Goal: Task Accomplishment & Management: Complete application form

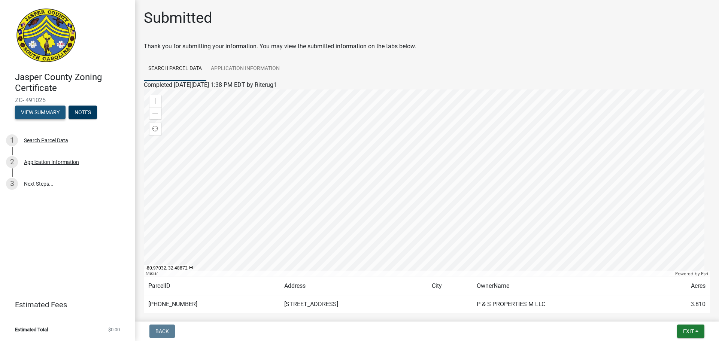
click at [57, 109] on button "View Summary" at bounding box center [40, 112] width 51 height 13
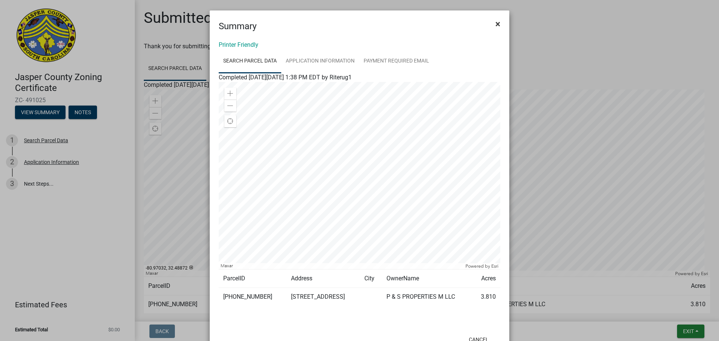
click at [498, 24] on button "×" at bounding box center [497, 23] width 17 height 21
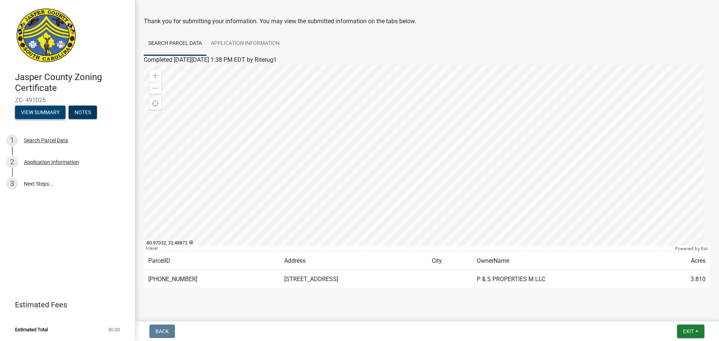
scroll to position [39, 0]
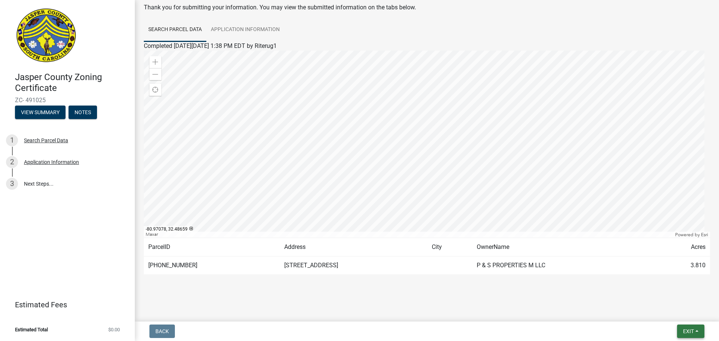
click at [686, 333] on span "Exit" at bounding box center [688, 331] width 11 height 6
click at [681, 315] on button "Save & Exit" at bounding box center [674, 312] width 60 height 18
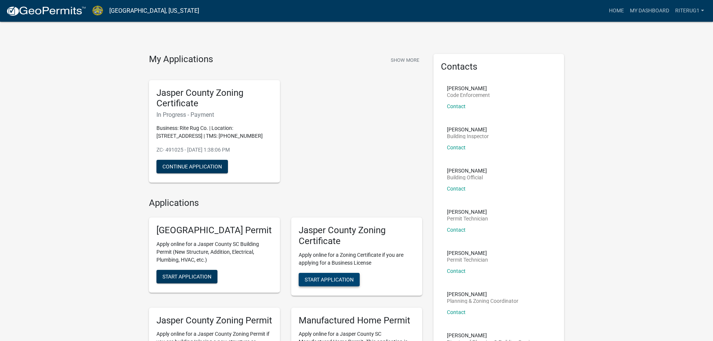
click at [346, 277] on span "Start Application" at bounding box center [329, 279] width 49 height 6
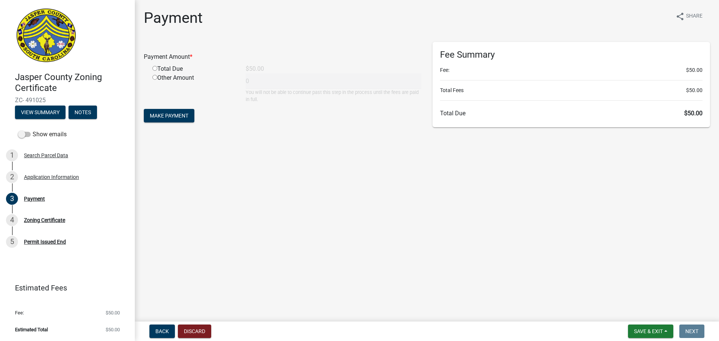
click at [153, 70] on input "radio" at bounding box center [154, 68] width 5 height 5
radio input "true"
type input "50"
click at [170, 116] on span "Make Payment" at bounding box center [169, 116] width 39 height 6
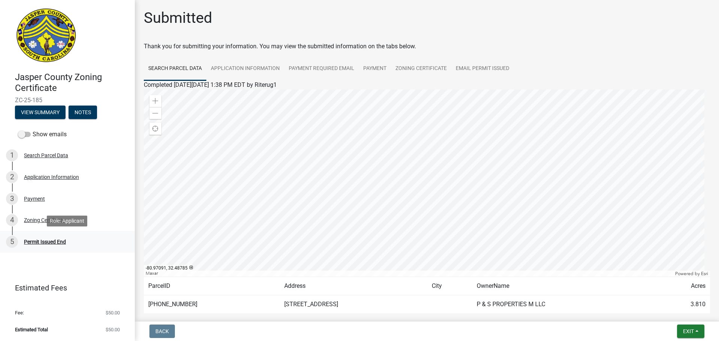
click at [54, 244] on div "Permit Issued End" at bounding box center [45, 241] width 42 height 5
click at [279, 65] on link "Application Information" at bounding box center [245, 69] width 78 height 24
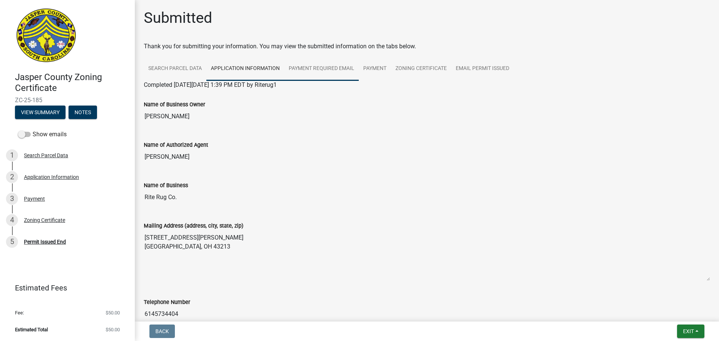
click at [324, 65] on link "Payment Required Email" at bounding box center [321, 69] width 75 height 24
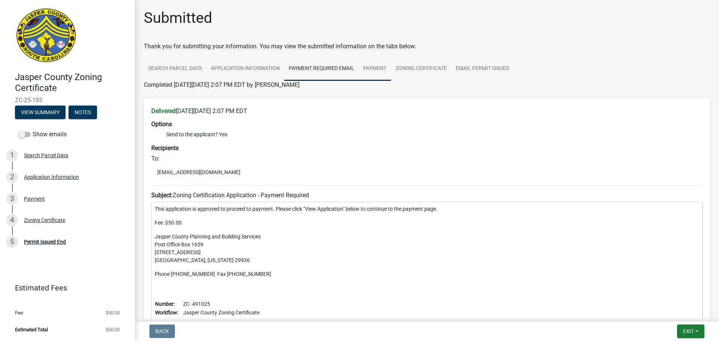
click at [376, 69] on link "Payment" at bounding box center [375, 69] width 32 height 24
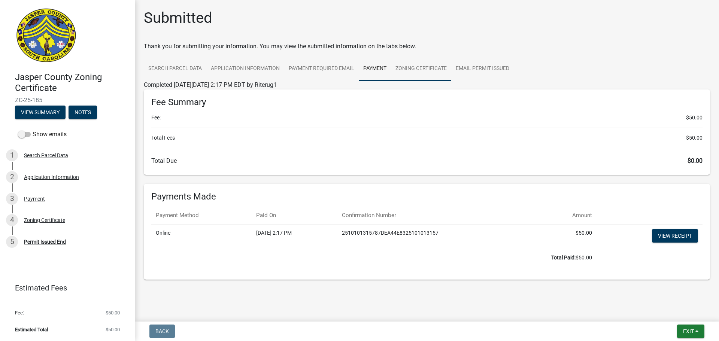
click at [424, 72] on link "Zoning Certificate" at bounding box center [421, 69] width 60 height 24
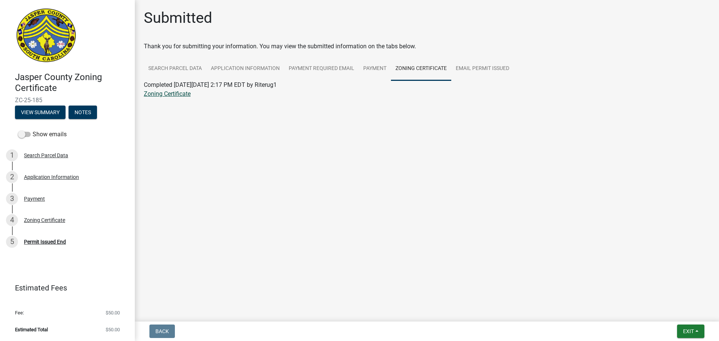
click at [163, 95] on link "Zoning Certificate" at bounding box center [167, 93] width 47 height 7
